Goal: Transaction & Acquisition: Purchase product/service

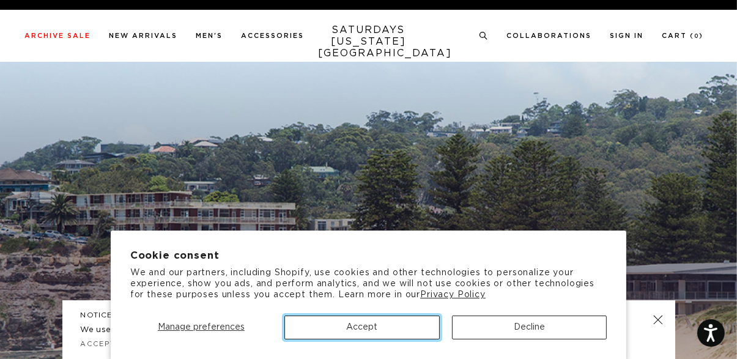
click at [410, 331] on button "Accept" at bounding box center [361, 327] width 155 height 24
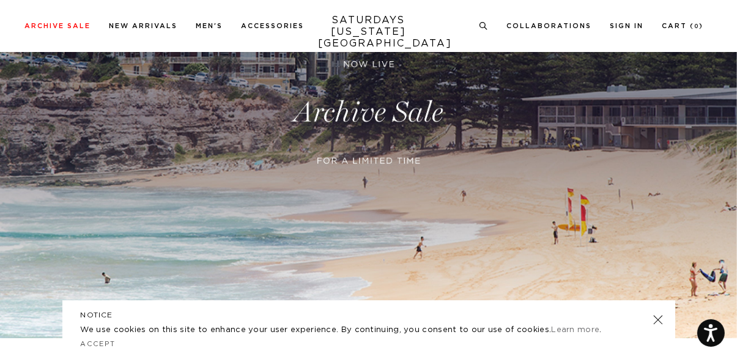
scroll to position [175, 0]
click at [659, 328] on link at bounding box center [657, 319] width 17 height 17
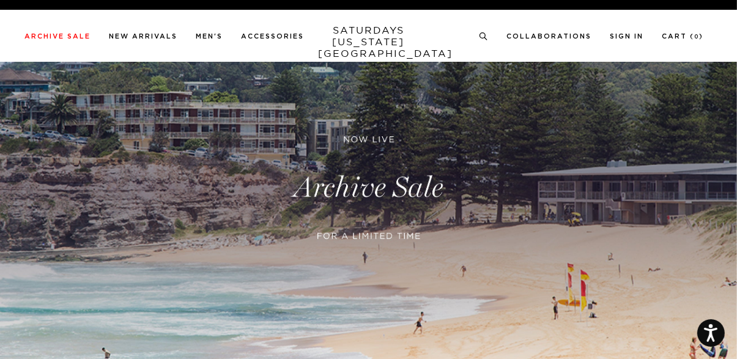
scroll to position [0, 0]
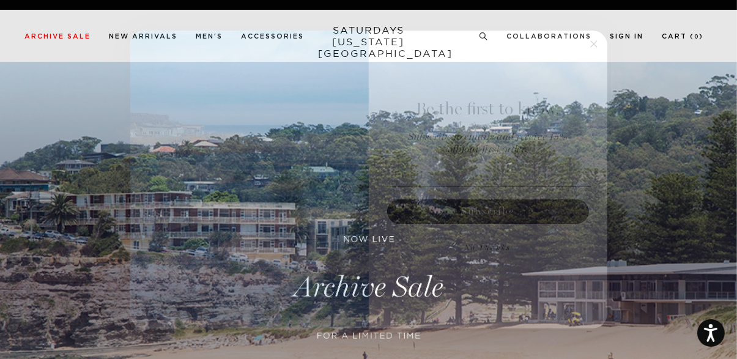
click at [600, 51] on form "Be the first to know. Subscribe to emails and receive 15% off your first order.…" at bounding box center [368, 180] width 477 height 298
click at [596, 47] on icon "Close dialog" at bounding box center [594, 44] width 6 height 6
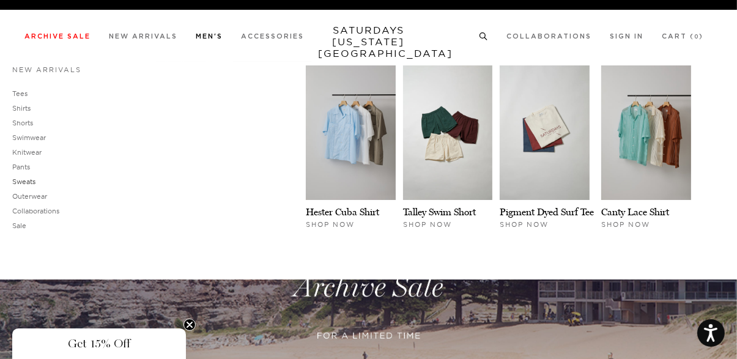
click at [31, 183] on link "Sweats" at bounding box center [23, 181] width 23 height 9
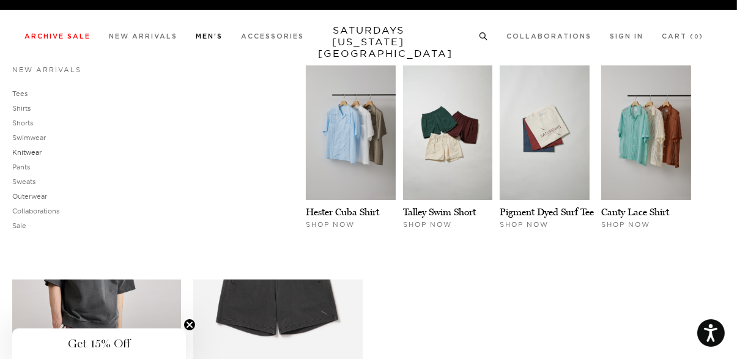
click at [35, 153] on link "Knitwear" at bounding box center [26, 152] width 29 height 9
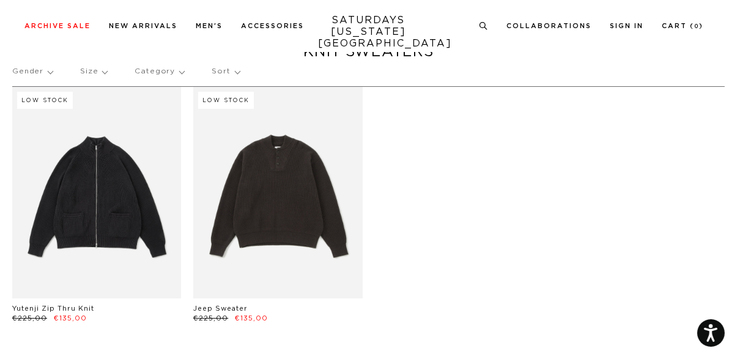
scroll to position [42, 0]
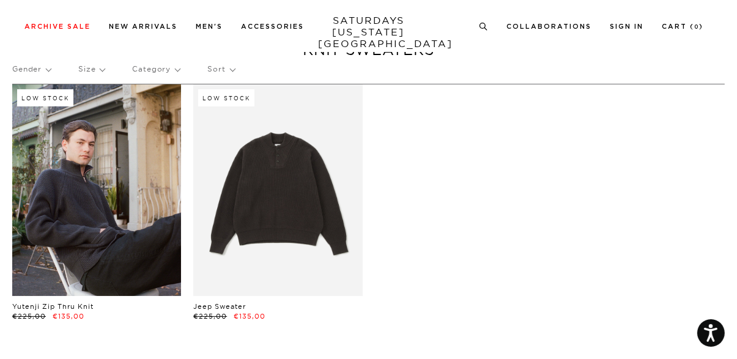
click at [71, 199] on link at bounding box center [96, 189] width 169 height 211
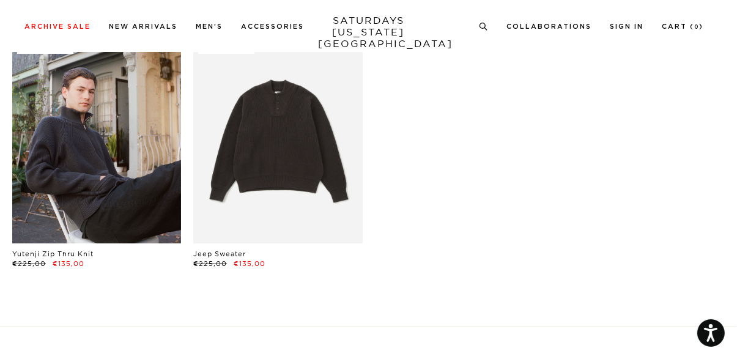
scroll to position [99, 0]
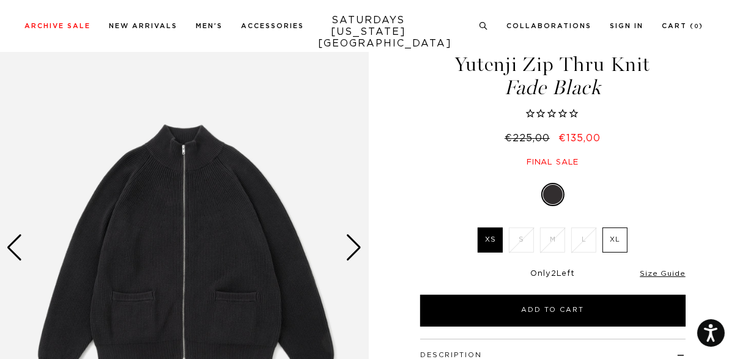
scroll to position [45, 0]
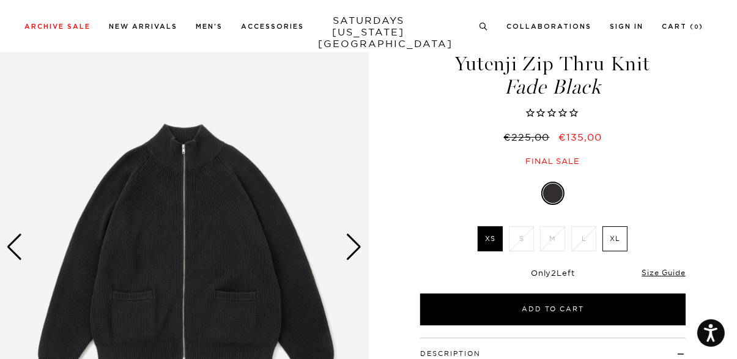
click at [360, 244] on div "Next slide" at bounding box center [354, 247] width 17 height 27
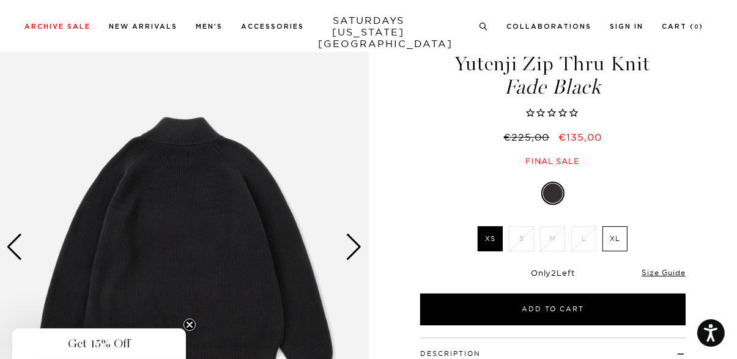
click at [350, 246] on div "Next slide" at bounding box center [354, 247] width 17 height 27
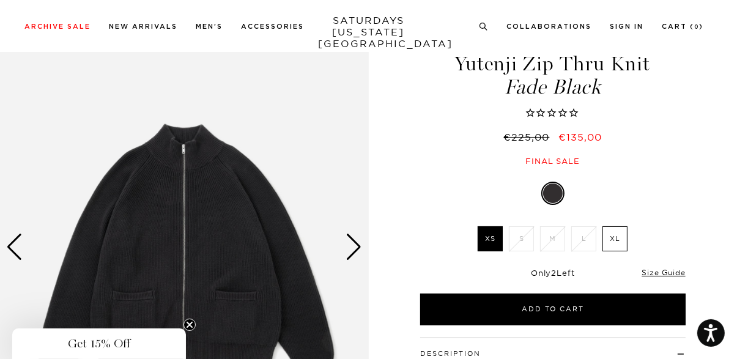
click at [352, 244] on div "Next slide" at bounding box center [354, 247] width 17 height 27
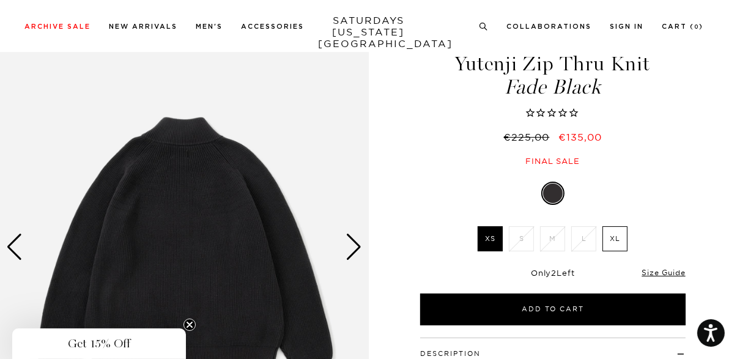
click at [357, 245] on div "Next slide" at bounding box center [354, 247] width 17 height 27
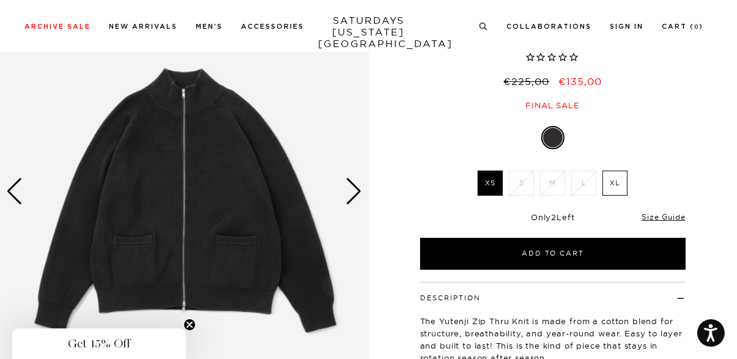
scroll to position [0, 0]
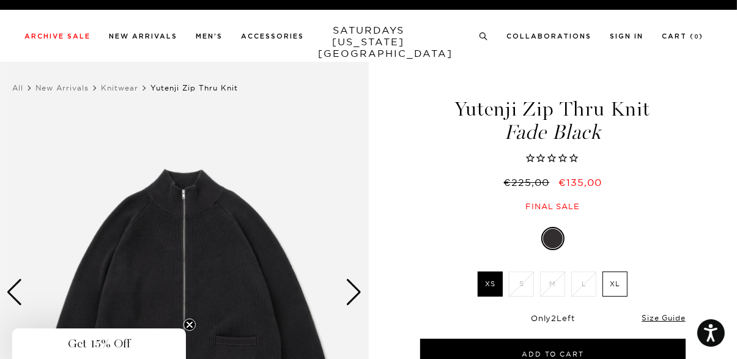
click at [468, 139] on span "Fade Black" at bounding box center [552, 132] width 269 height 20
click at [459, 135] on span "Fade Black" at bounding box center [552, 132] width 269 height 20
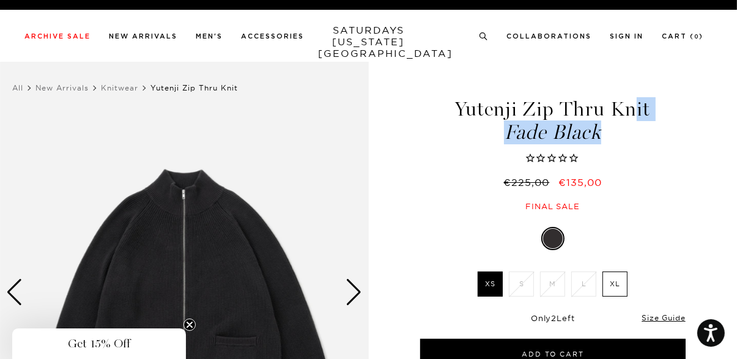
copy h1 "Yutenji Zip Thru Knit Fade Black"
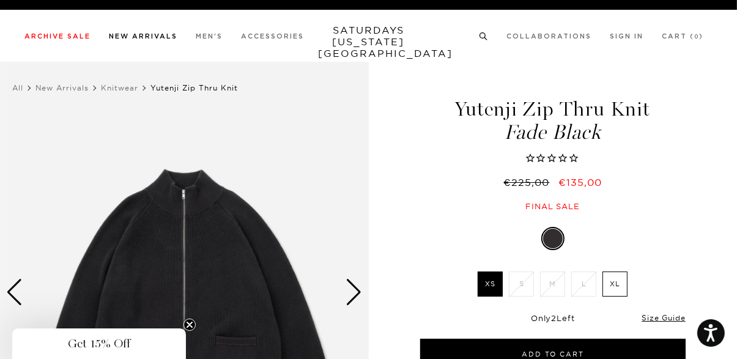
click at [154, 37] on link "New Arrivals" at bounding box center [143, 36] width 68 height 7
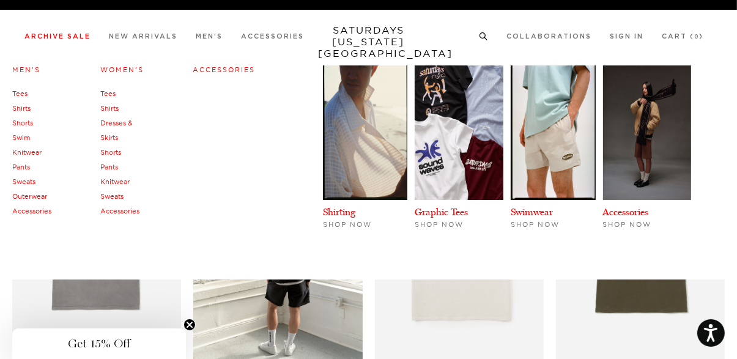
click at [31, 180] on link "Sweats" at bounding box center [23, 181] width 23 height 9
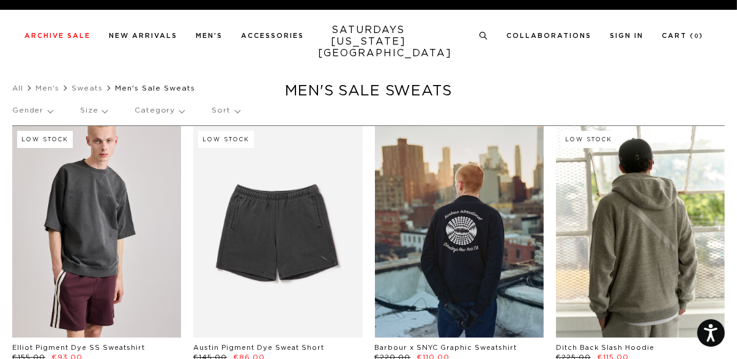
click at [97, 111] on p "Size" at bounding box center [93, 111] width 27 height 28
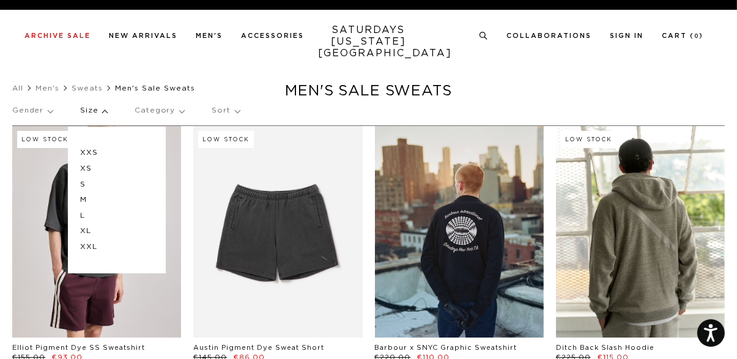
click at [81, 212] on p "L" at bounding box center [116, 216] width 73 height 16
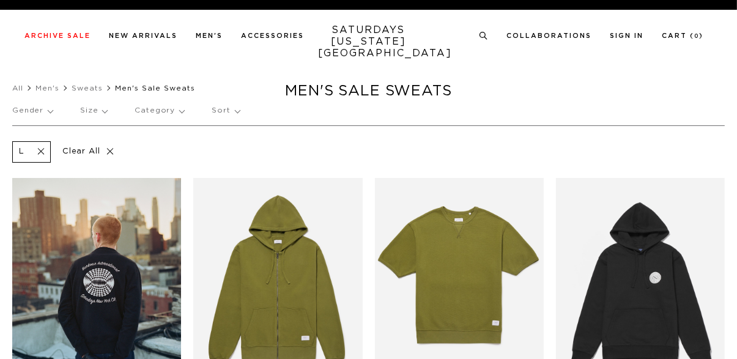
click at [98, 111] on p "Size" at bounding box center [93, 111] width 27 height 28
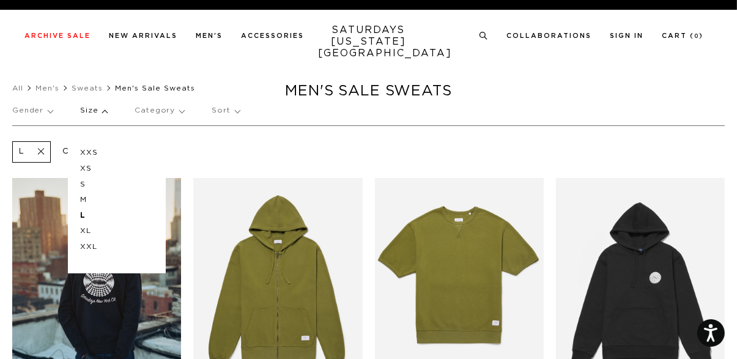
click at [82, 197] on p "M" at bounding box center [116, 200] width 73 height 16
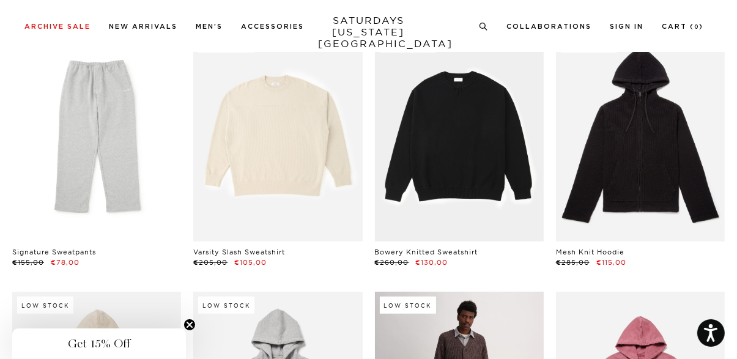
scroll to position [664, 0]
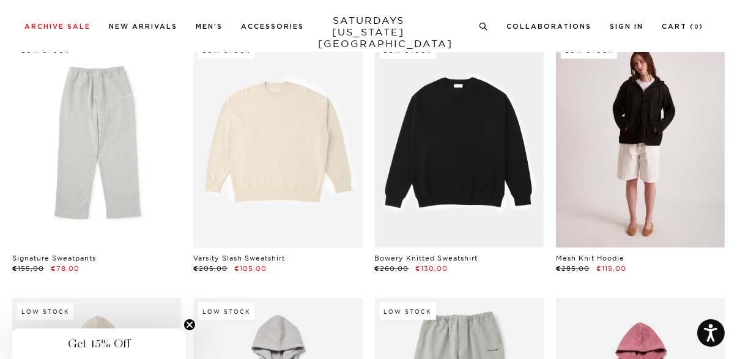
click at [613, 120] on link at bounding box center [640, 142] width 169 height 211
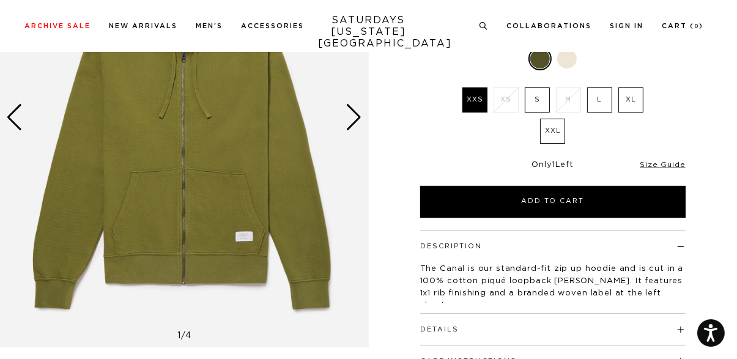
scroll to position [190, 0]
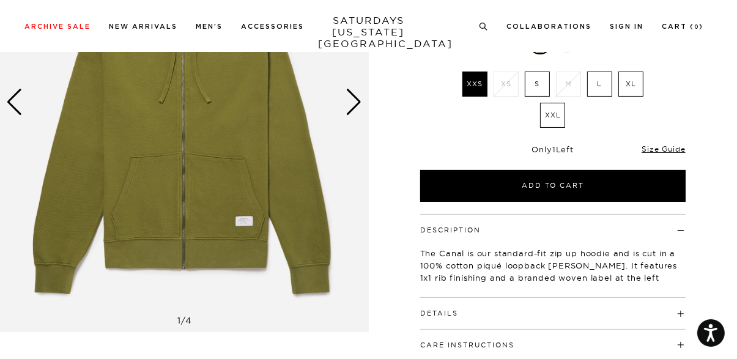
click at [655, 312] on h4 "Details" at bounding box center [552, 308] width 265 height 20
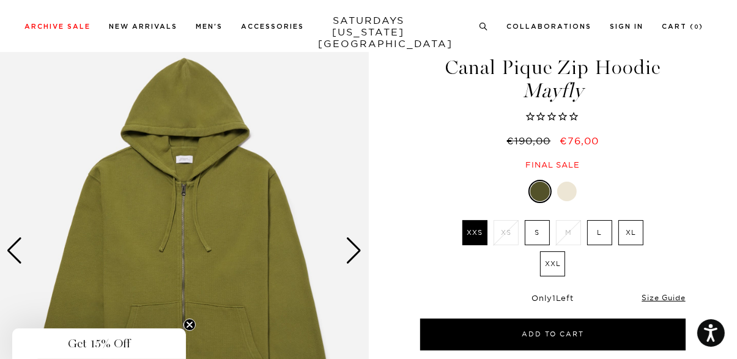
scroll to position [42, 0]
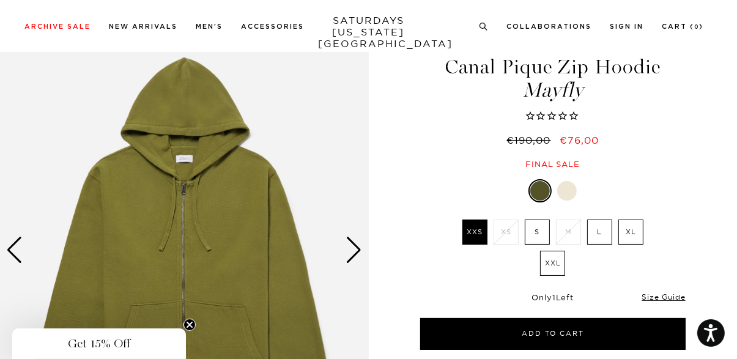
click at [350, 244] on div "Next slide" at bounding box center [354, 250] width 17 height 27
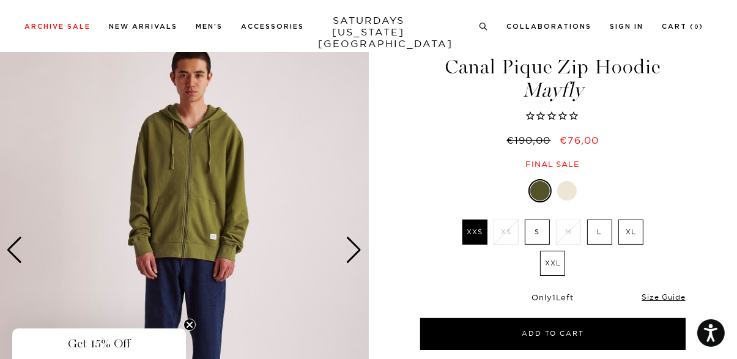
click at [185, 331] on circle "Close teaser" at bounding box center [190, 325] width 12 height 12
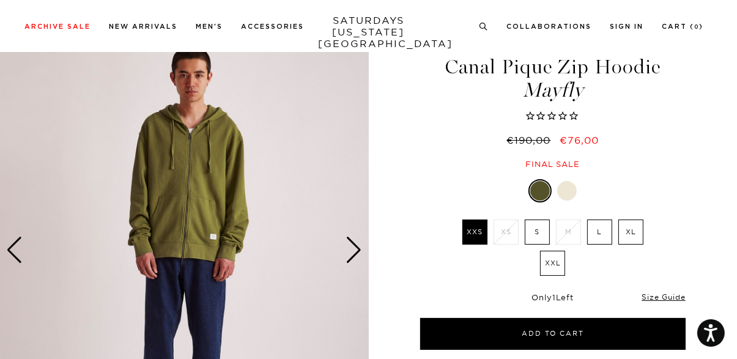
click at [352, 245] on div "Next slide" at bounding box center [354, 250] width 17 height 27
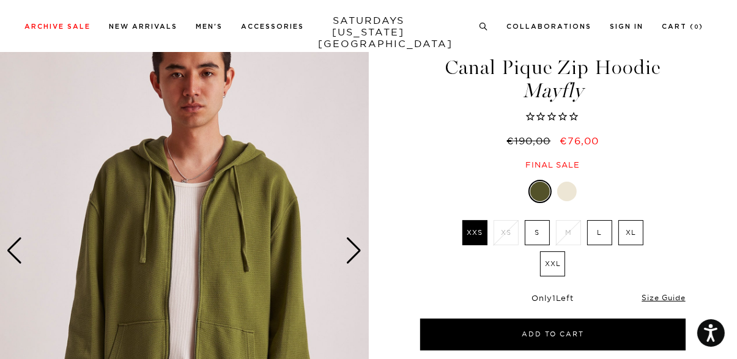
scroll to position [41, 0]
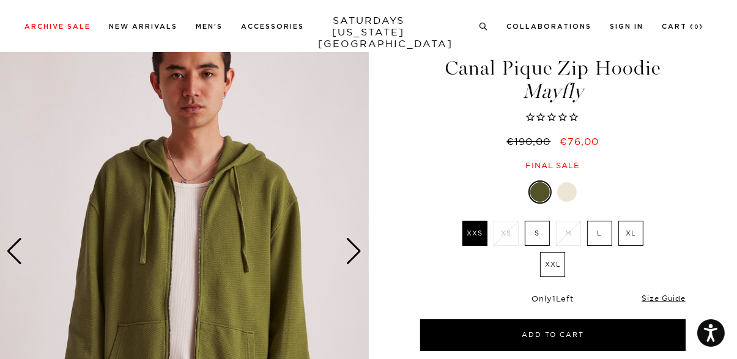
click at [356, 240] on div "Next slide" at bounding box center [354, 251] width 17 height 27
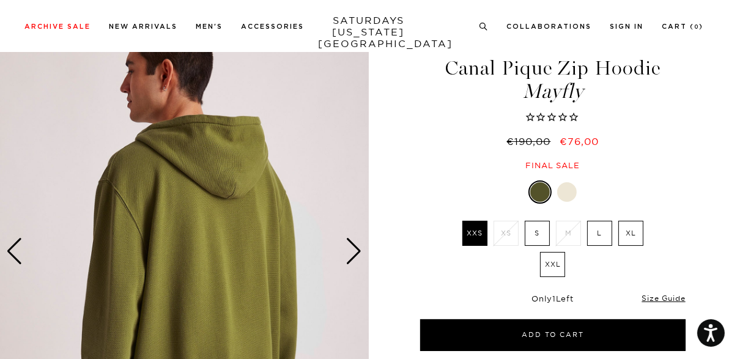
click at [350, 243] on div "Next slide" at bounding box center [354, 251] width 17 height 27
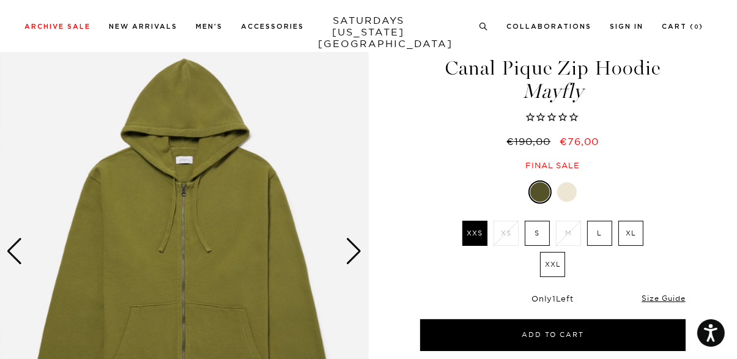
click at [341, 247] on img at bounding box center [184, 251] width 369 height 460
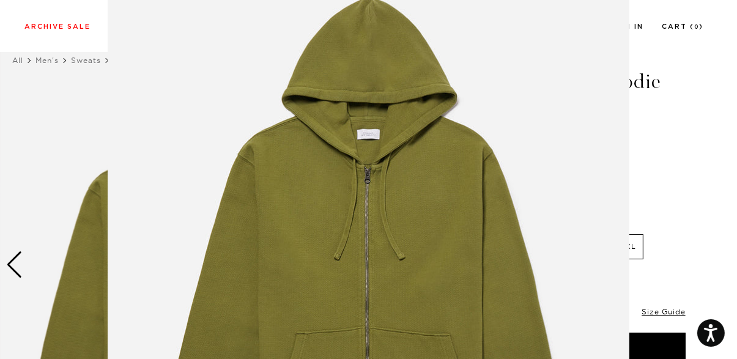
scroll to position [54, 0]
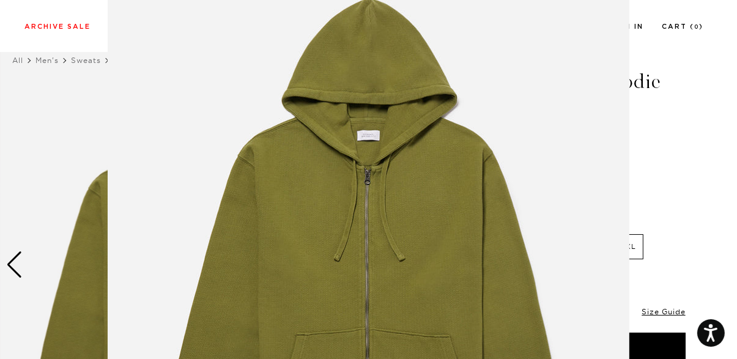
click at [690, 114] on figure at bounding box center [368, 179] width 737 height 359
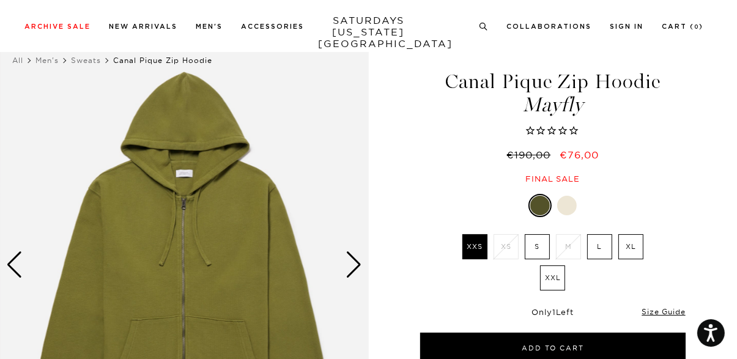
scroll to position [0, 0]
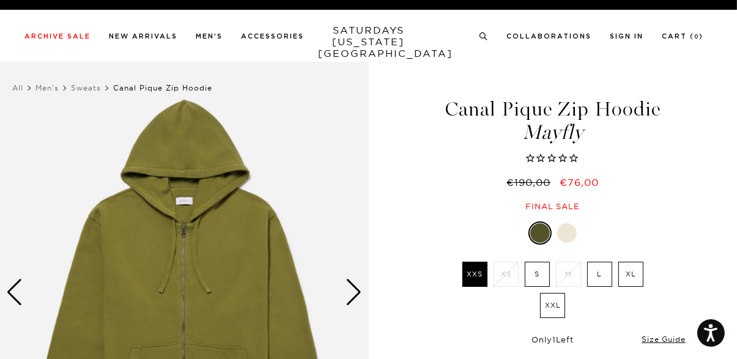
click at [190, 194] on img at bounding box center [184, 292] width 369 height 460
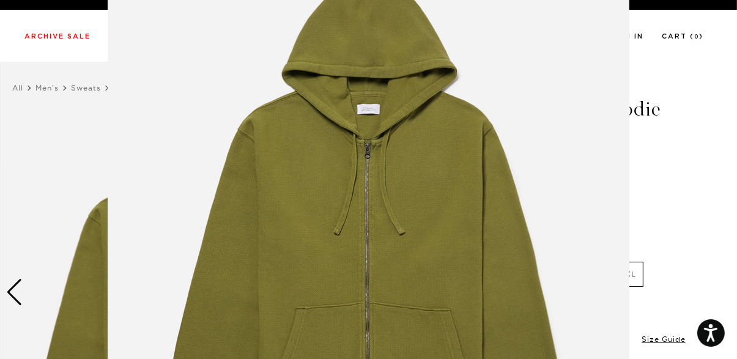
scroll to position [86, 0]
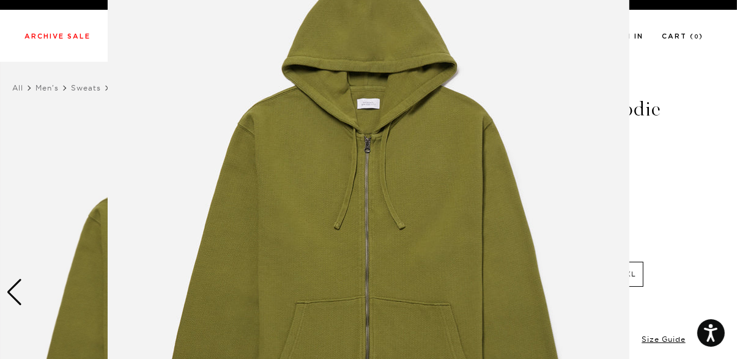
click at [702, 144] on figure at bounding box center [368, 179] width 737 height 359
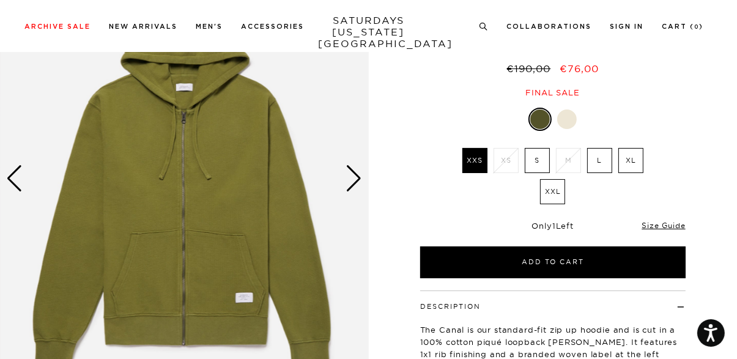
scroll to position [115, 0]
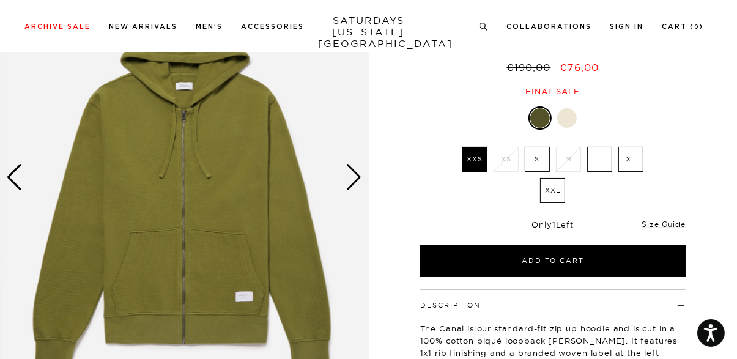
click at [356, 177] on div "Next slide" at bounding box center [354, 177] width 17 height 27
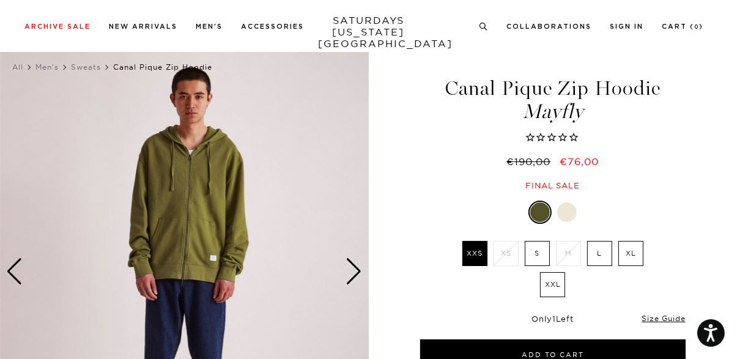
scroll to position [0, 0]
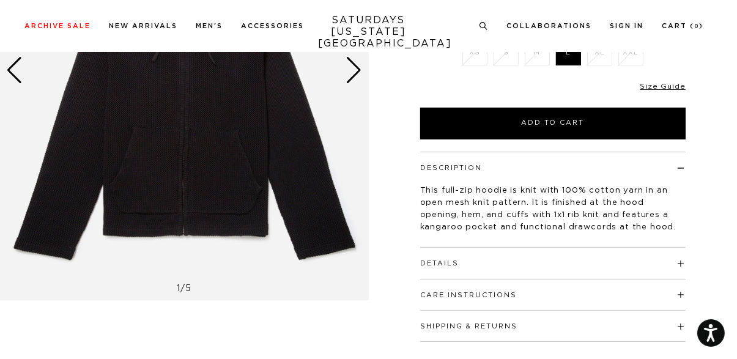
scroll to position [221, 0]
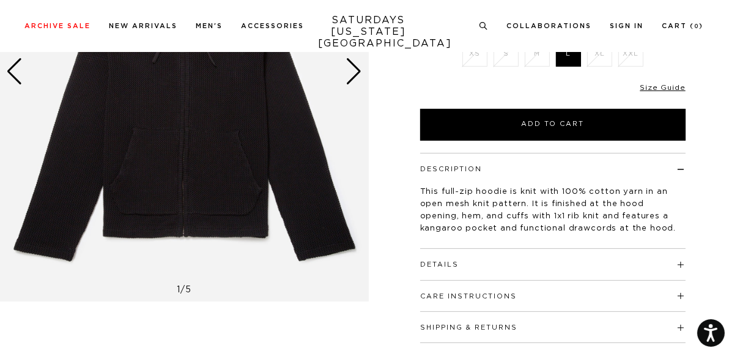
click at [615, 261] on h4 "Details" at bounding box center [552, 259] width 265 height 20
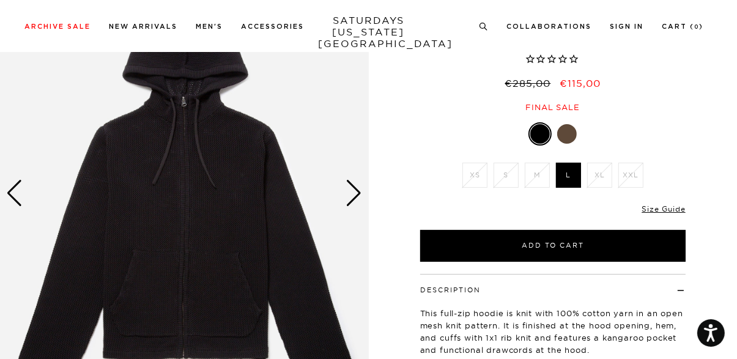
scroll to position [75, 0]
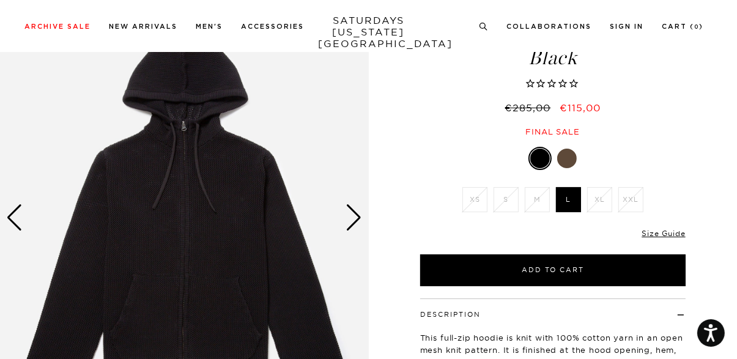
click at [356, 209] on div "Next slide" at bounding box center [354, 217] width 17 height 27
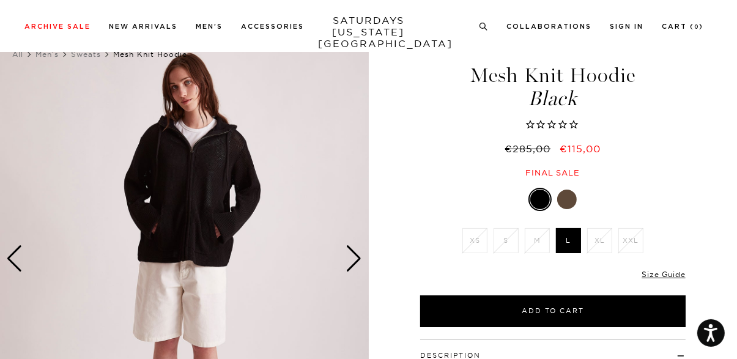
scroll to position [32, 0]
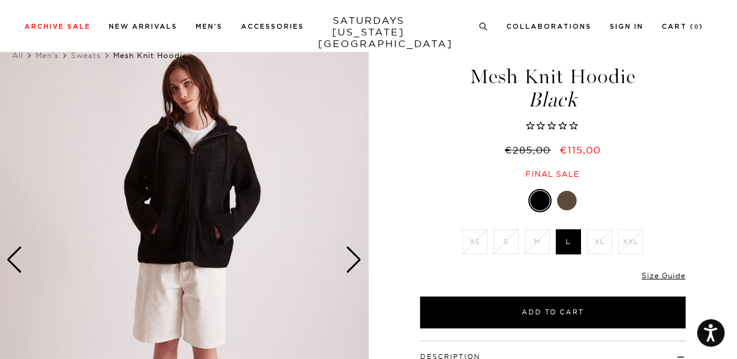
click at [354, 257] on div "Next slide" at bounding box center [354, 259] width 17 height 27
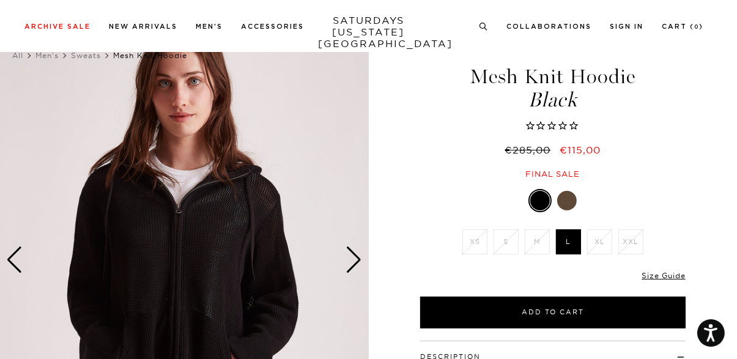
click at [356, 256] on div "Next slide" at bounding box center [354, 259] width 17 height 27
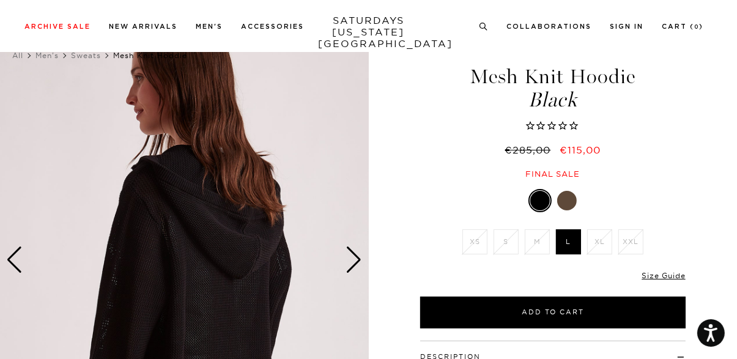
click at [354, 253] on div "Next slide" at bounding box center [354, 259] width 17 height 27
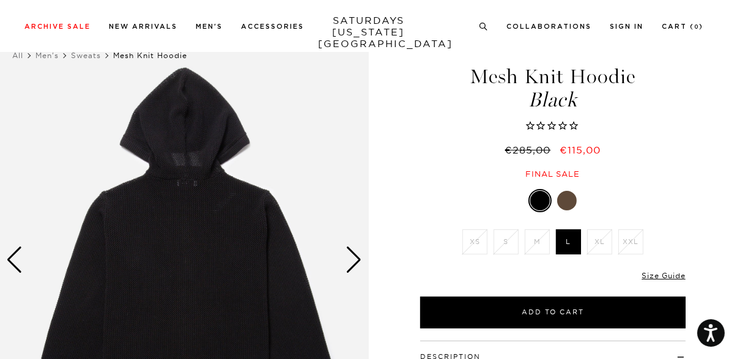
scroll to position [0, 0]
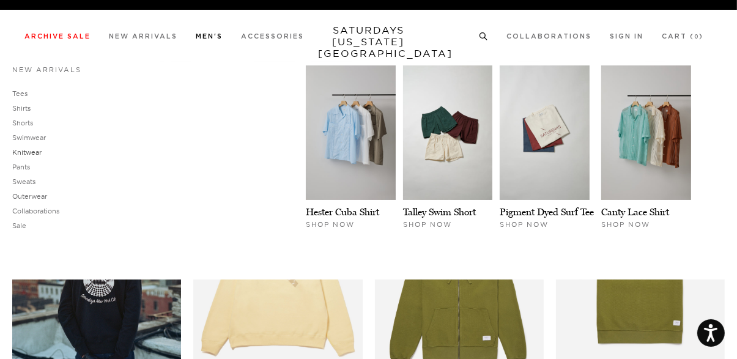
click at [35, 154] on link "Knitwear" at bounding box center [26, 152] width 29 height 9
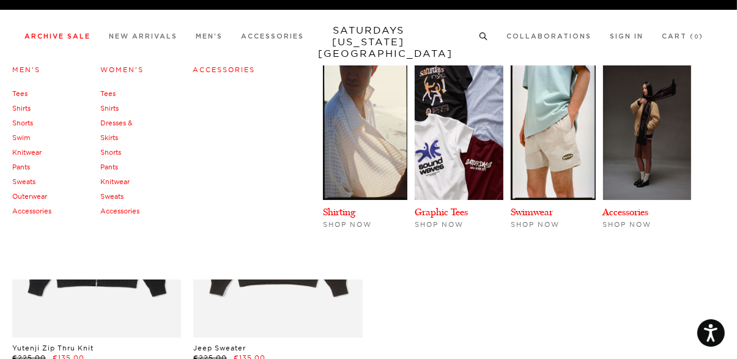
click at [33, 152] on link "Knitwear" at bounding box center [26, 152] width 29 height 9
